Goal: Entertainment & Leisure: Consume media (video, audio)

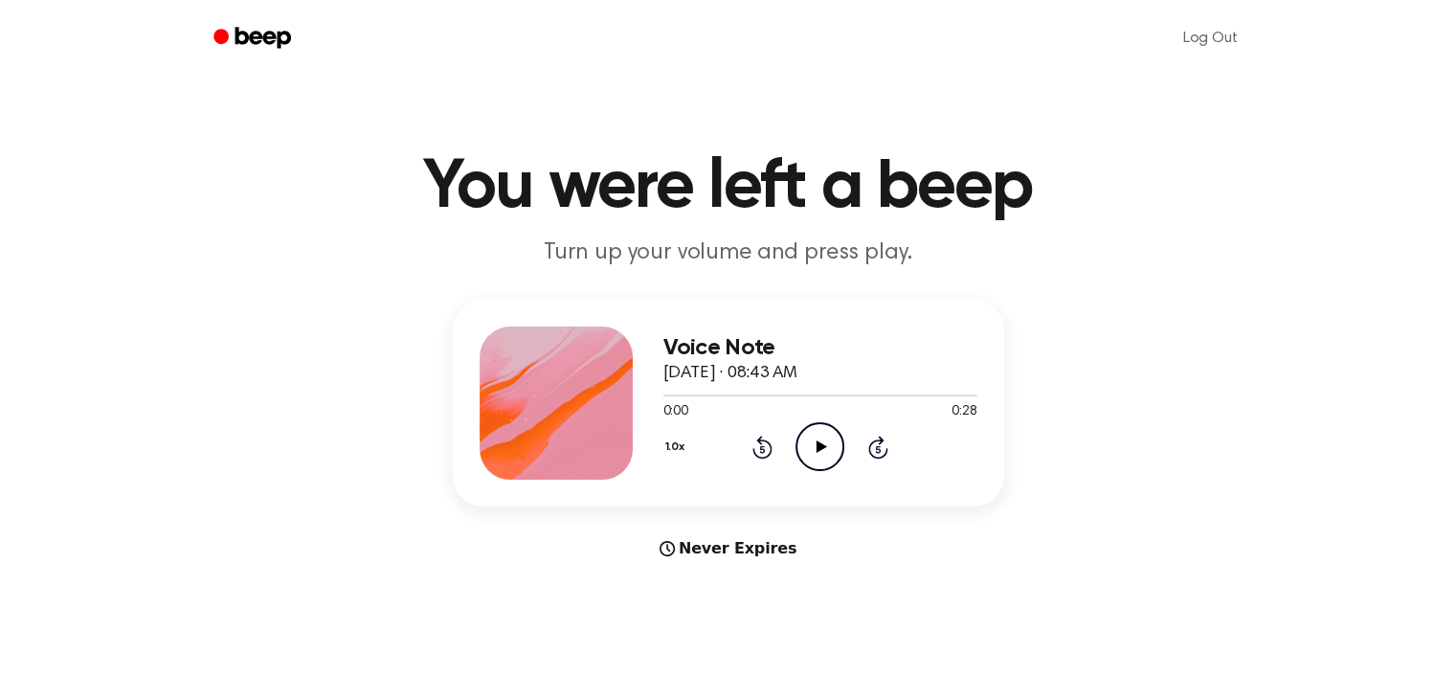
click at [827, 455] on icon "Play Audio" at bounding box center [820, 446] width 49 height 49
click at [819, 448] on icon at bounding box center [822, 446] width 11 height 12
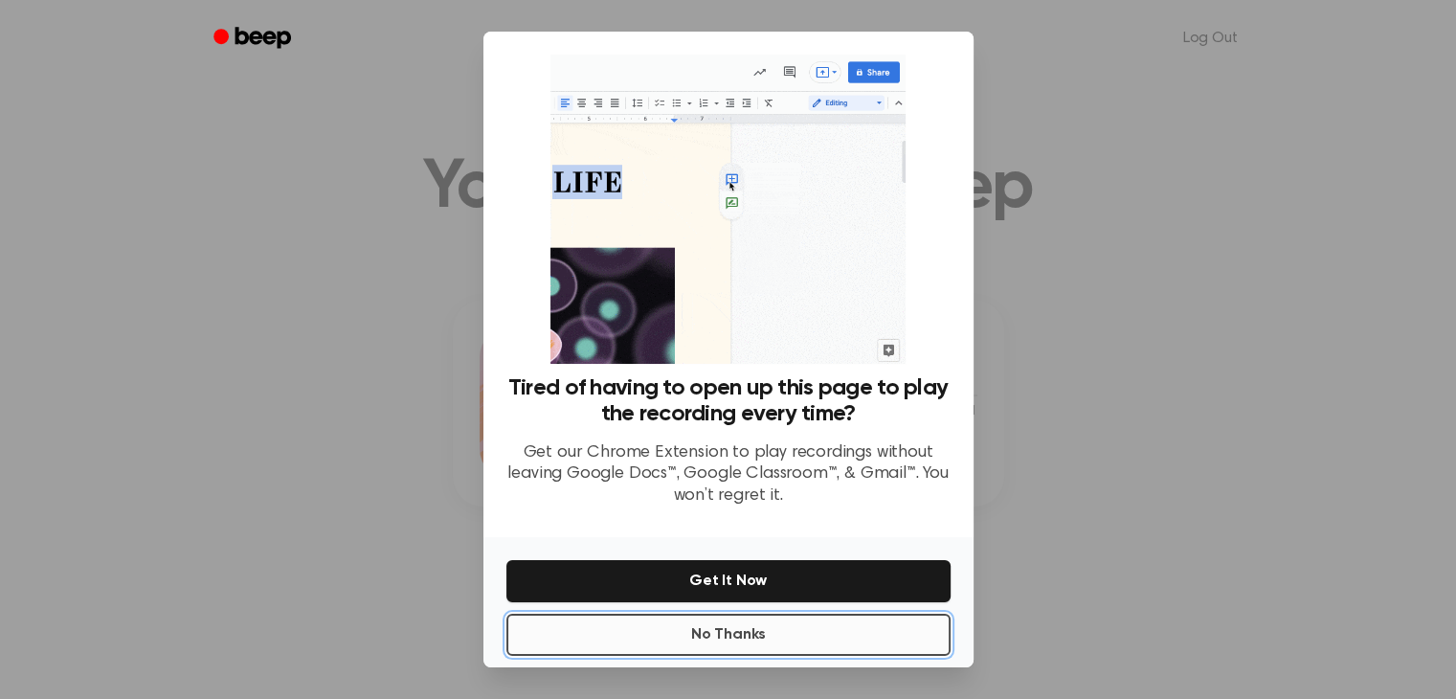
click at [710, 637] on button "No Thanks" at bounding box center [728, 635] width 444 height 42
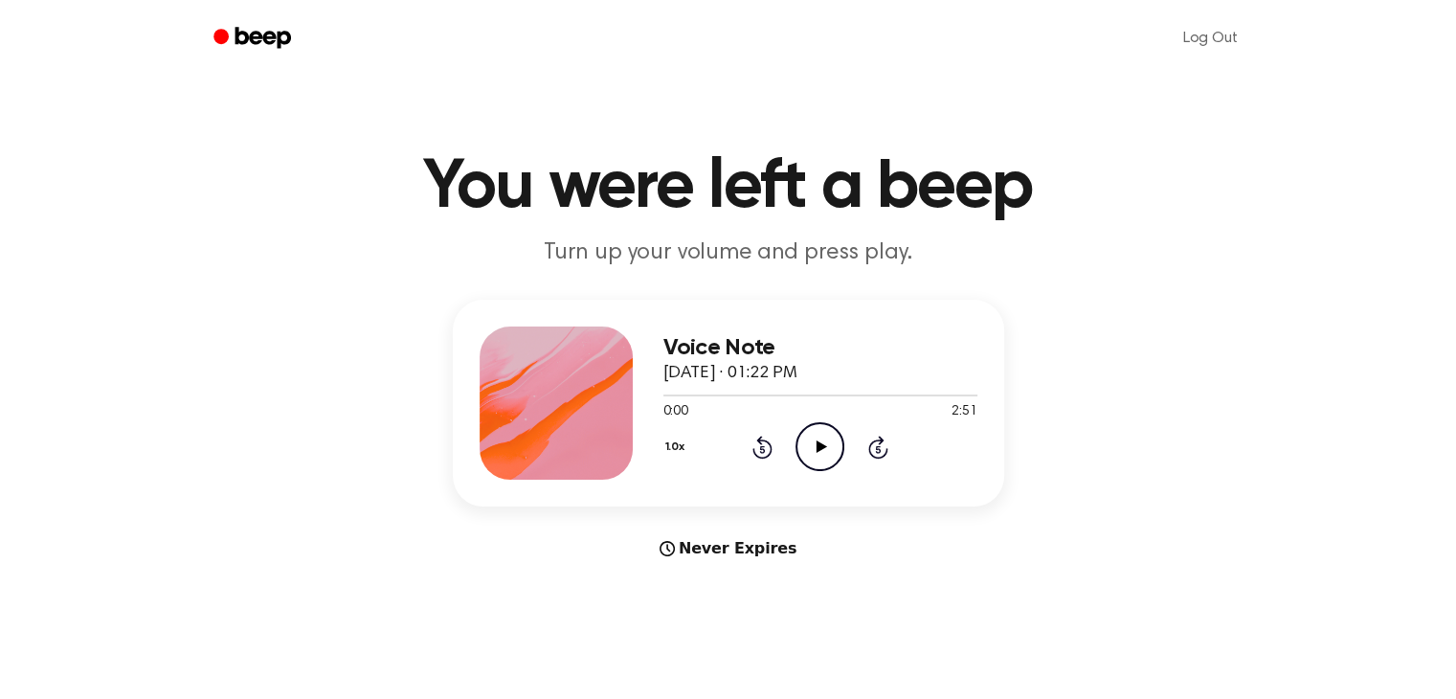
click at [822, 449] on icon at bounding box center [822, 446] width 11 height 12
click at [828, 449] on icon "Play Audio" at bounding box center [820, 446] width 49 height 49
click at [822, 451] on icon "Play Audio" at bounding box center [820, 446] width 49 height 49
